Goal: Task Accomplishment & Management: Complete application form

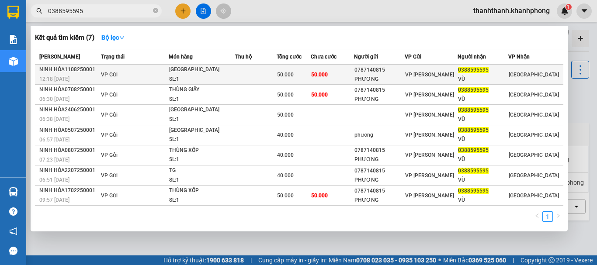
type input "0388595595"
click at [117, 74] on span "VP Gửi" at bounding box center [109, 75] width 17 height 6
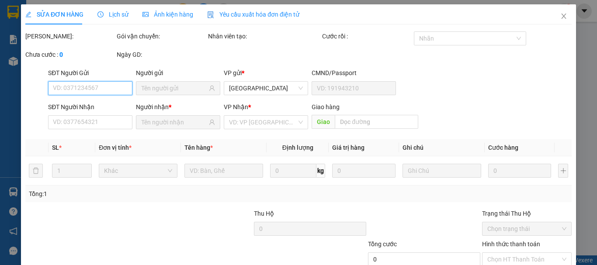
type input "0787140815"
type input "PHƯƠNG"
type input "0388595595"
type input "VŨ"
type input "50.000"
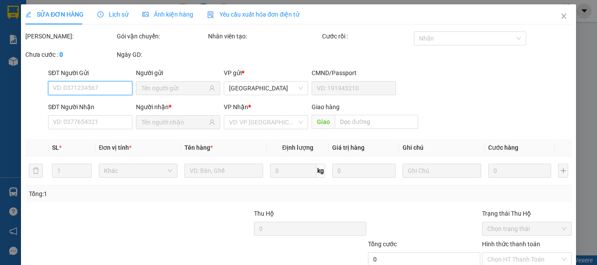
type input "50.000"
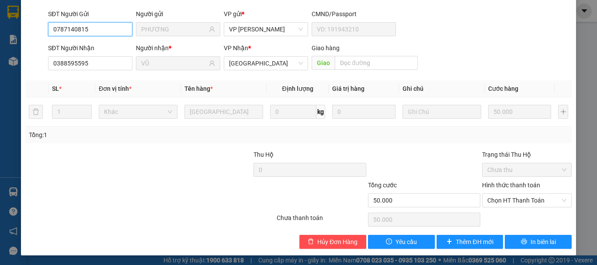
scroll to position [69, 0]
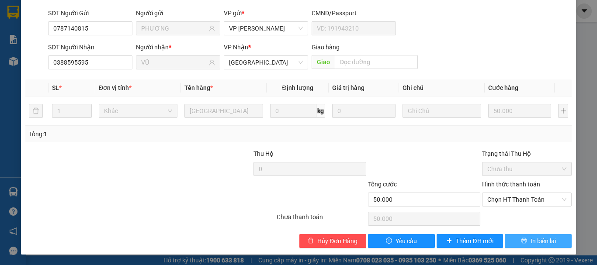
click at [553, 235] on button "In biên lai" at bounding box center [538, 241] width 67 height 14
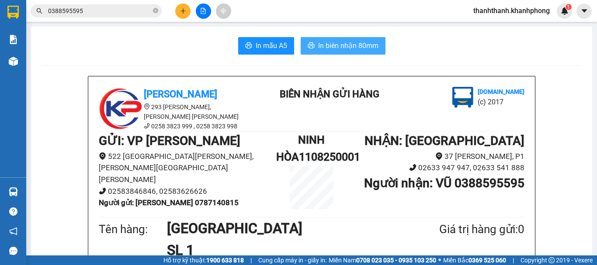
click at [346, 50] on span "In biên nhận 80mm" at bounding box center [348, 45] width 60 height 11
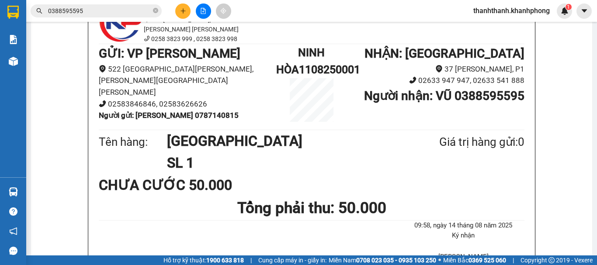
scroll to position [175, 0]
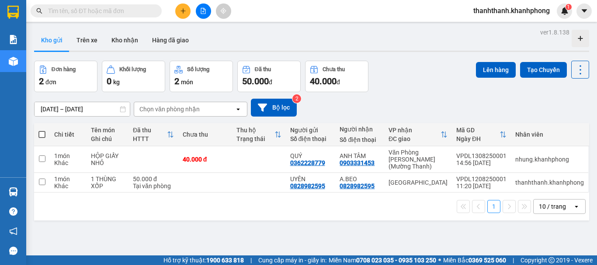
click at [577, 39] on div at bounding box center [579, 38] width 17 height 17
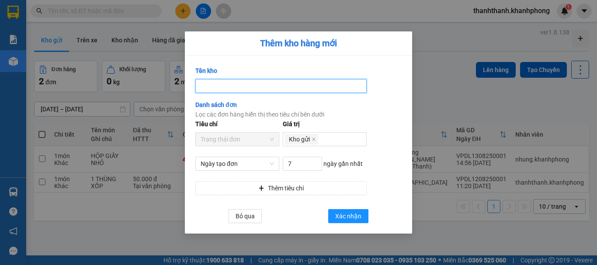
click at [221, 87] on input "Tên kho" at bounding box center [280, 86] width 171 height 14
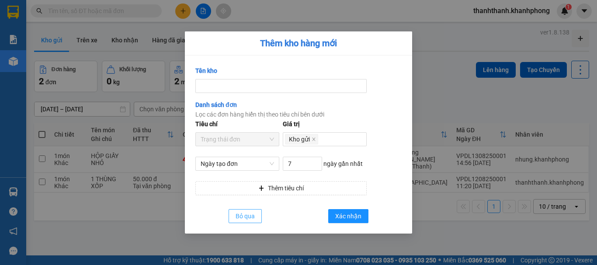
click at [244, 213] on span "Bỏ qua" at bounding box center [244, 216] width 19 height 10
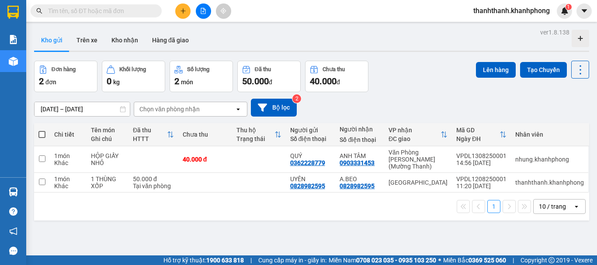
click at [179, 15] on button at bounding box center [182, 10] width 15 height 15
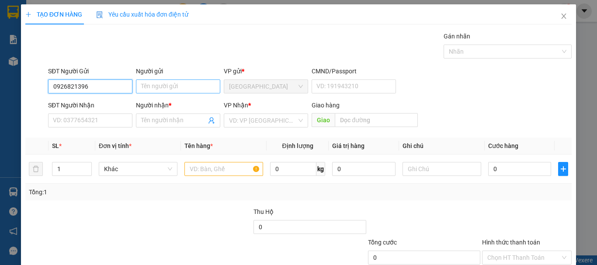
type input "0926821396"
click at [204, 81] on input "Người gửi" at bounding box center [178, 87] width 84 height 14
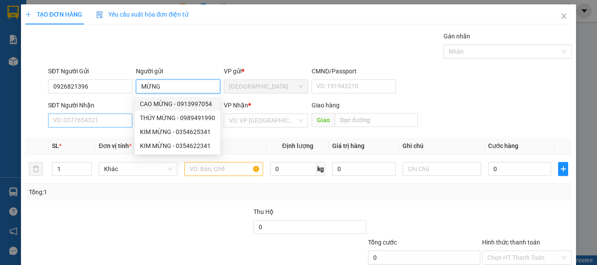
type input "MỪNG"
click at [67, 122] on input "SĐT Người Nhận" at bounding box center [90, 121] width 84 height 14
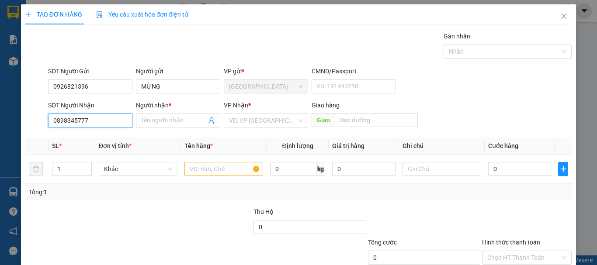
type input "0898345777"
drag, startPoint x: 156, startPoint y: 113, endPoint x: 161, endPoint y: 123, distance: 11.5
click at [161, 123] on div "Người nhận * Tên người nhận" at bounding box center [178, 115] width 84 height 31
click at [161, 123] on input "Người nhận *" at bounding box center [173, 121] width 65 height 10
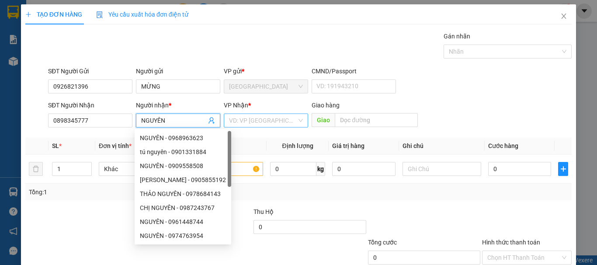
type input "NGUYÊN"
click at [266, 124] on input "search" at bounding box center [263, 120] width 68 height 13
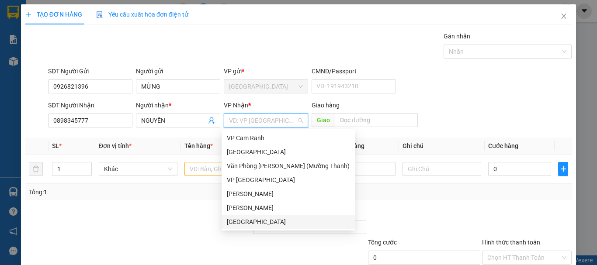
click at [253, 221] on div "[GEOGRAPHIC_DATA]" at bounding box center [288, 222] width 123 height 10
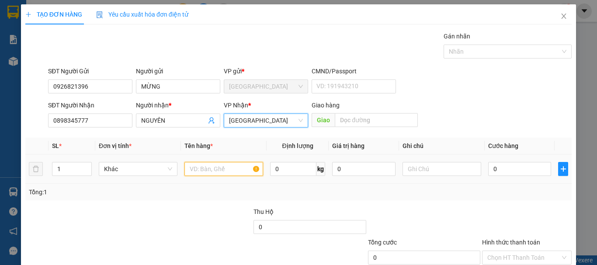
click at [211, 173] on input "text" at bounding box center [223, 169] width 79 height 14
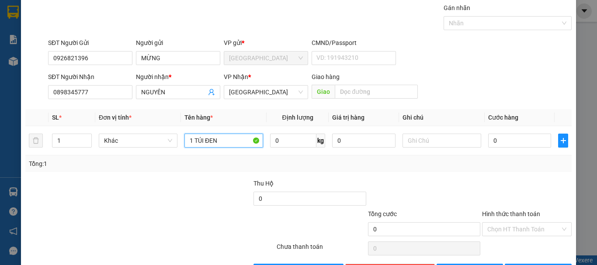
scroll to position [58, 0]
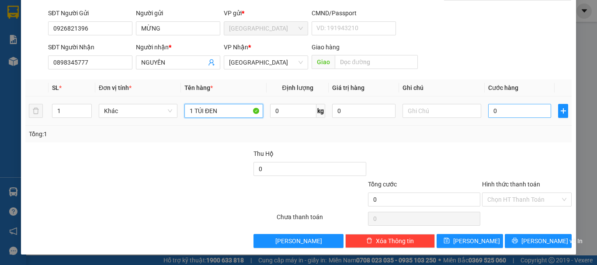
type input "1 TÚI ĐEN"
click at [509, 116] on input "0" at bounding box center [519, 111] width 63 height 14
type input "3"
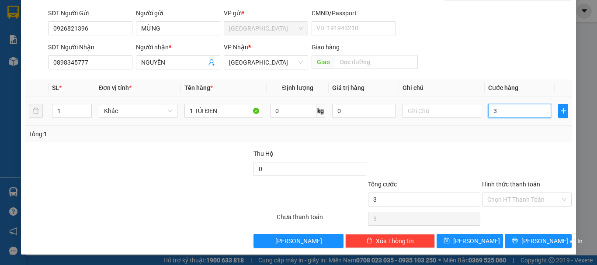
type input "30"
type input "300"
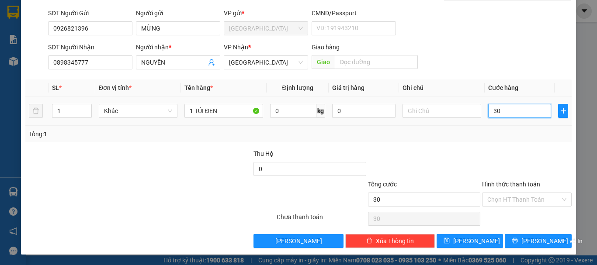
type input "300"
type input "3.000"
type input "30.000"
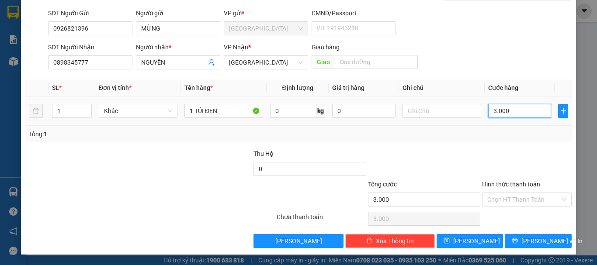
type input "30.000"
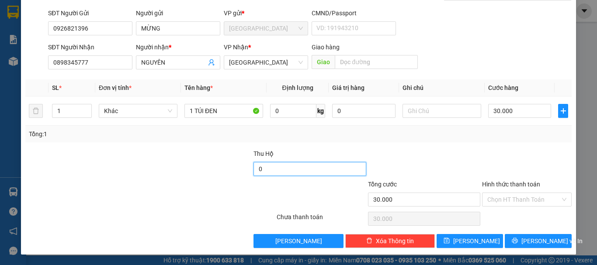
click at [306, 173] on input "0" at bounding box center [309, 169] width 112 height 14
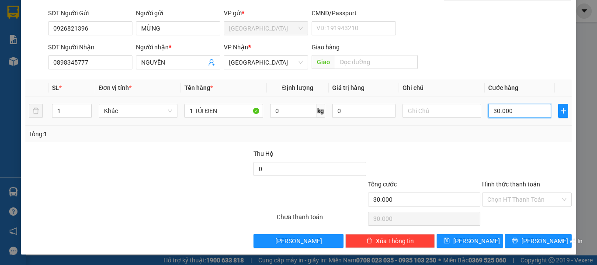
type input "0"
type input "30.000"
type input "0"
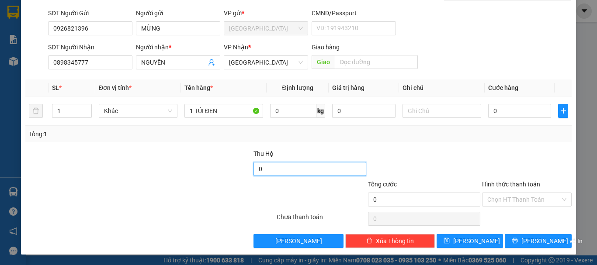
click at [265, 174] on input "0" at bounding box center [309, 169] width 112 height 14
type input "30.000"
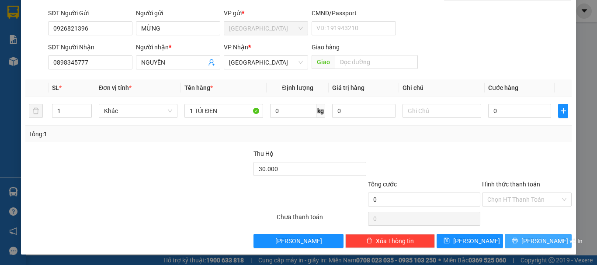
click at [553, 238] on button "Lưu và In" at bounding box center [538, 241] width 67 height 14
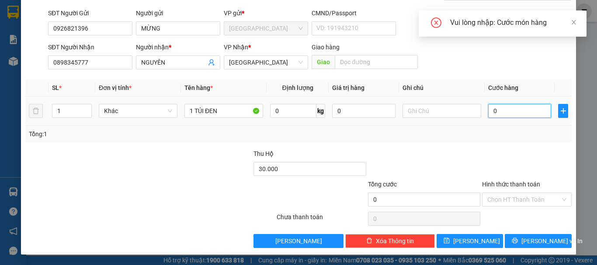
click at [519, 111] on input "0" at bounding box center [519, 111] width 63 height 14
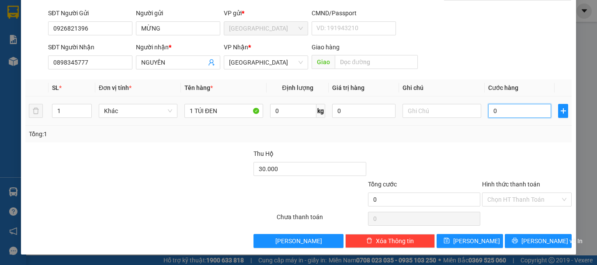
type input "3"
type input "30"
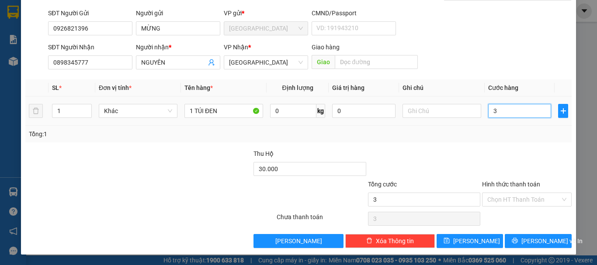
type input "30"
type input "300"
type input "3.000"
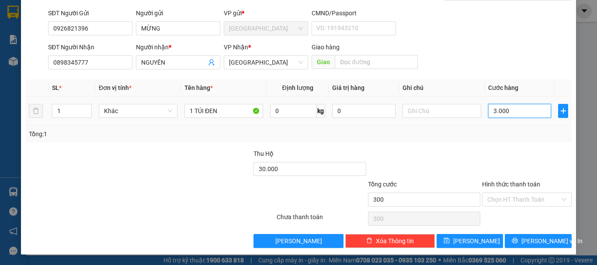
type input "3.000"
type input "30.000"
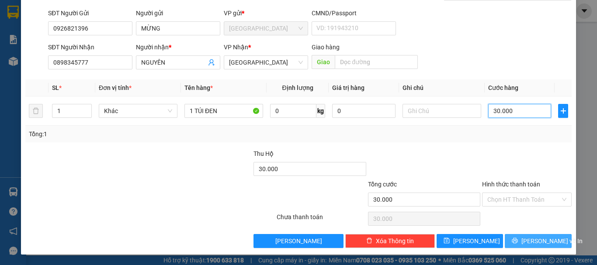
type input "30.000"
click at [510, 239] on button "Lưu và In" at bounding box center [538, 241] width 67 height 14
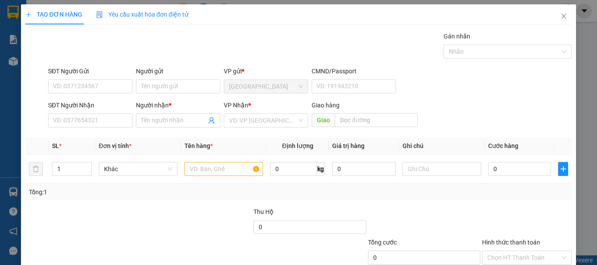
click at [18, 109] on div "TẠO ĐƠN HÀNG Yêu cầu xuất hóa đơn điện tử Transit Pickup Surcharge Ids Transit …" at bounding box center [298, 132] width 597 height 265
click at [11, 110] on div "TẠO ĐƠN HÀNG Yêu cầu xuất hóa đơn điện tử Transit Pickup Surcharge Ids Transit …" at bounding box center [298, 132] width 597 height 265
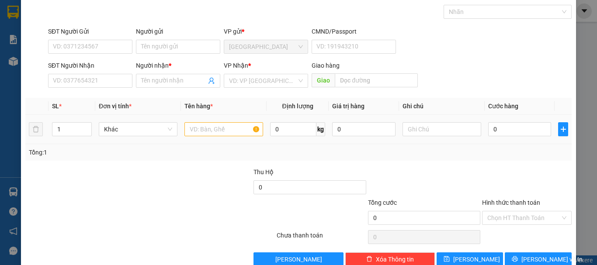
scroll to position [58, 0]
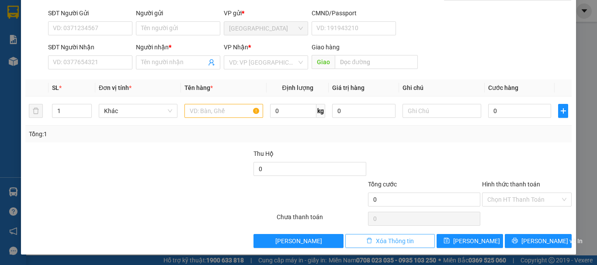
click at [376, 242] on span "Xóa Thông tin" at bounding box center [395, 241] width 38 height 10
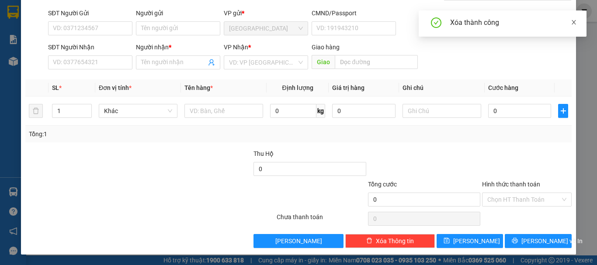
click at [571, 19] on span at bounding box center [573, 22] width 6 height 7
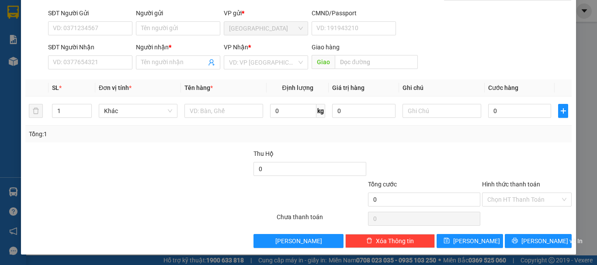
click at [571, 62] on div "TẠO ĐƠN HÀNG Yêu cầu xuất hóa đơn điện tử Transit Pickup Surcharge Ids Transit …" at bounding box center [298, 132] width 597 height 265
click at [566, 218] on div "Chọn HT Thanh Toán" at bounding box center [526, 218] width 91 height 17
click at [577, 215] on div "TẠO ĐƠN HÀNG Yêu cầu xuất hóa đơn điện tử Transit Pickup Surcharge Ids Transit …" at bounding box center [298, 132] width 597 height 265
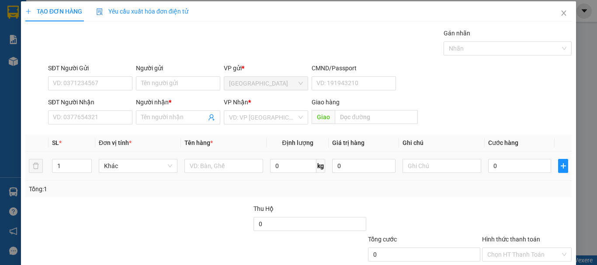
scroll to position [0, 0]
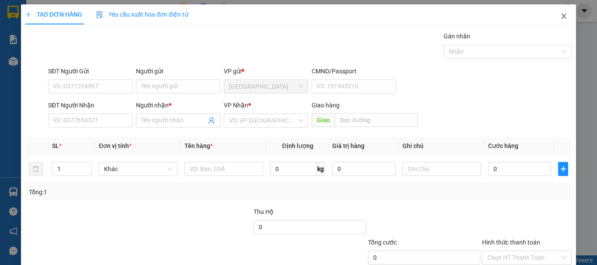
click at [556, 21] on span "Close" at bounding box center [563, 16] width 24 height 24
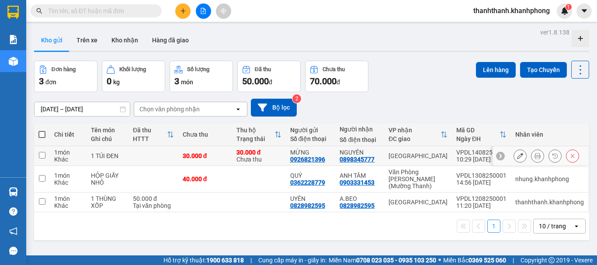
click at [96, 153] on div "1 TÚI ĐEN" at bounding box center [107, 155] width 33 height 7
checkbox input "true"
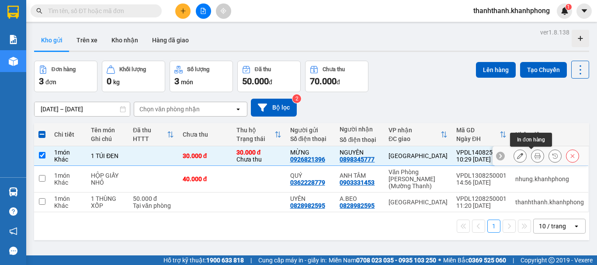
click at [531, 156] on button at bounding box center [537, 156] width 12 height 15
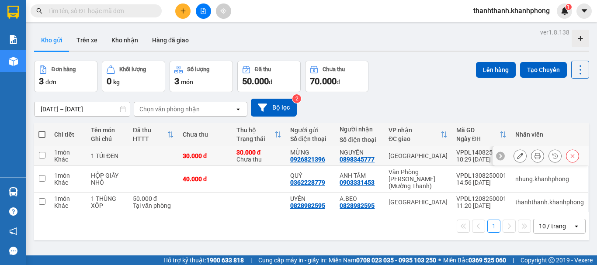
click at [106, 156] on div "1 TÚI ĐEN" at bounding box center [107, 155] width 33 height 7
checkbox input "true"
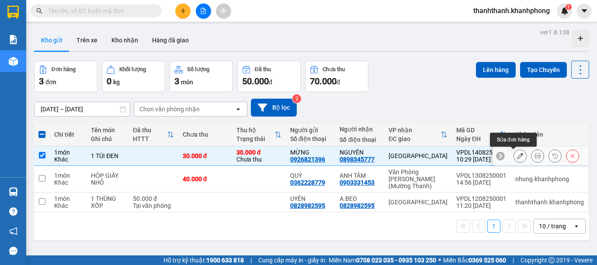
click at [517, 154] on icon at bounding box center [520, 156] width 6 height 6
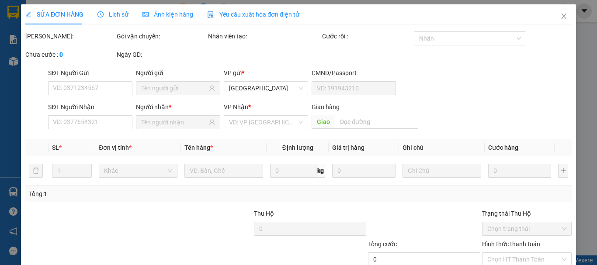
type input "0926821396"
type input "0898345777"
type input "30.000"
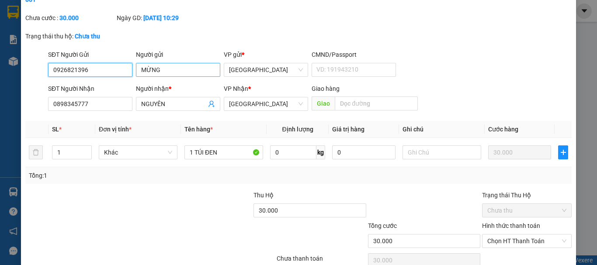
scroll to position [87, 0]
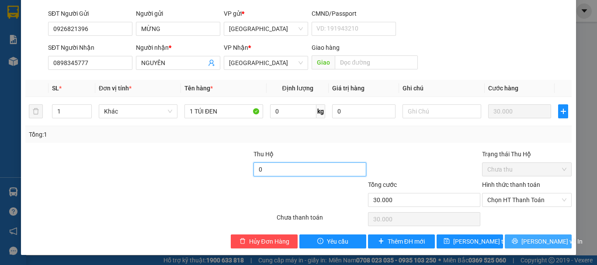
type input "0"
click at [532, 241] on span "Lưu và In" at bounding box center [551, 242] width 61 height 10
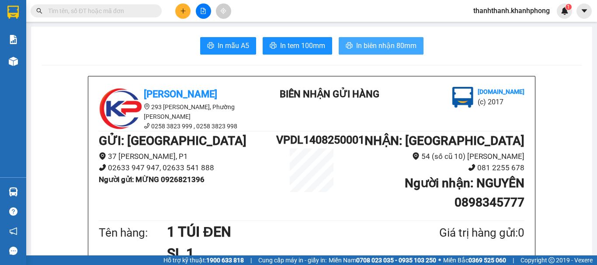
click at [376, 48] on span "In biên nhận 80mm" at bounding box center [386, 45] width 60 height 11
click at [399, 52] on button "In biên nhận 80mm" at bounding box center [381, 45] width 85 height 17
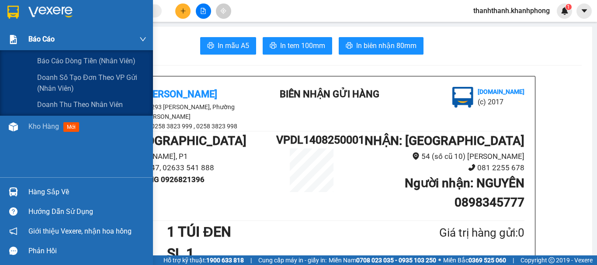
click at [23, 40] on div "Báo cáo" at bounding box center [76, 39] width 153 height 22
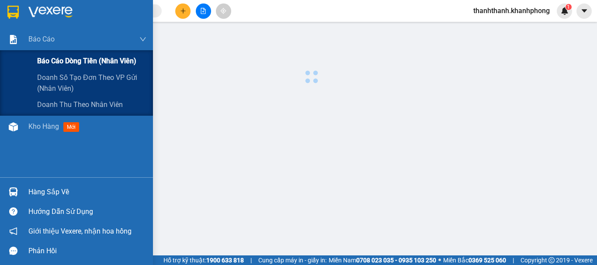
click at [35, 66] on div "Báo cáo dòng tiền (nhân viên)" at bounding box center [76, 61] width 153 height 22
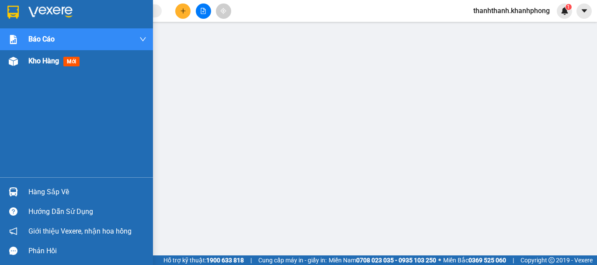
click at [15, 61] on img at bounding box center [13, 61] width 9 height 9
